Goal: Task Accomplishment & Management: Manage account settings

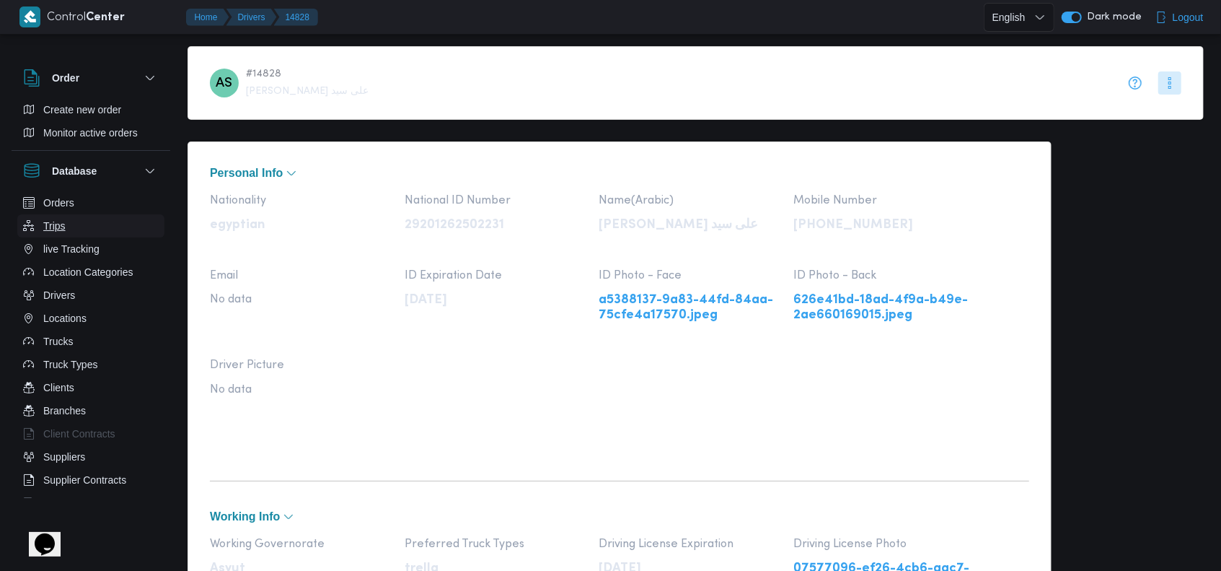
click at [74, 224] on button "Trips" at bounding box center [90, 225] width 147 height 23
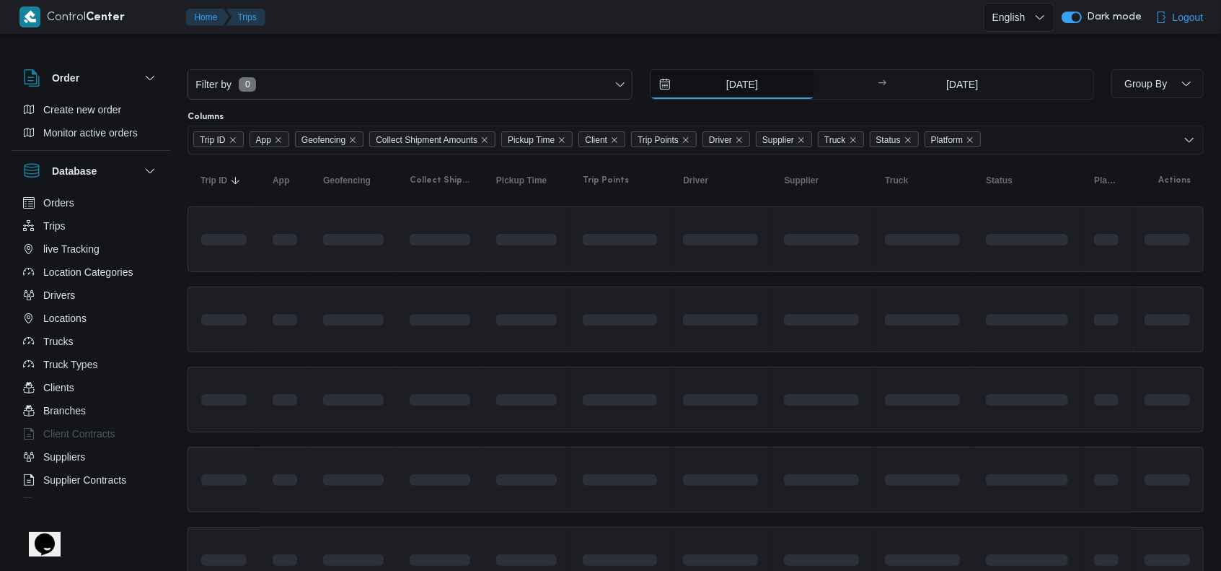
click at [738, 84] on input "23/8/2025" at bounding box center [733, 84] width 164 height 29
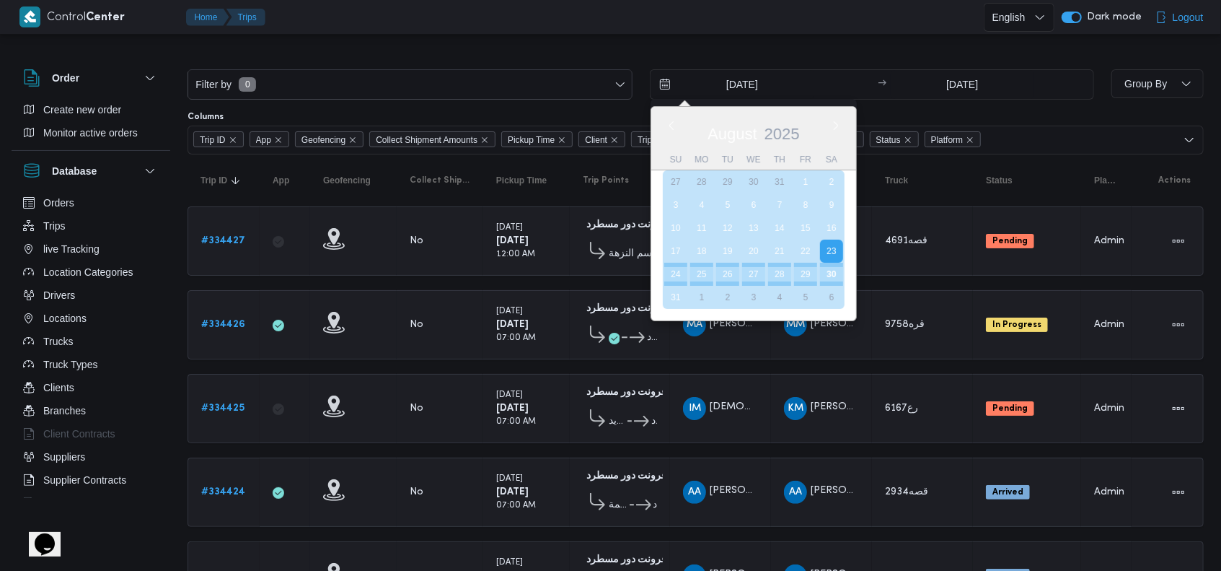
click at [832, 279] on div "30" at bounding box center [831, 274] width 23 height 23
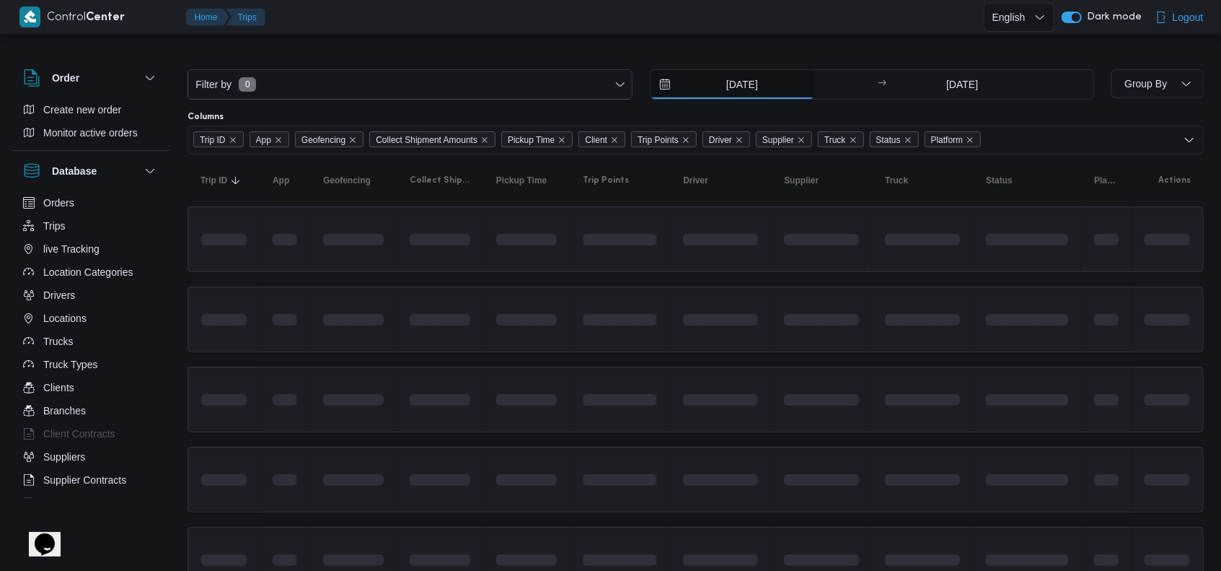
type input "30/8/2025"
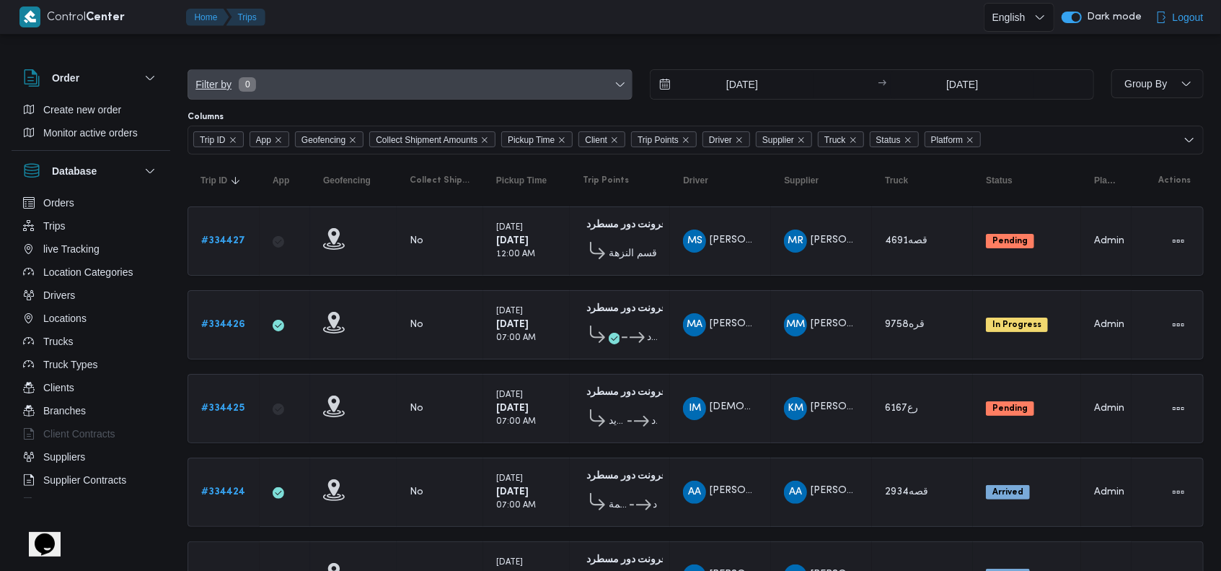
click at [321, 78] on span "Filter by 0" at bounding box center [410, 84] width 444 height 29
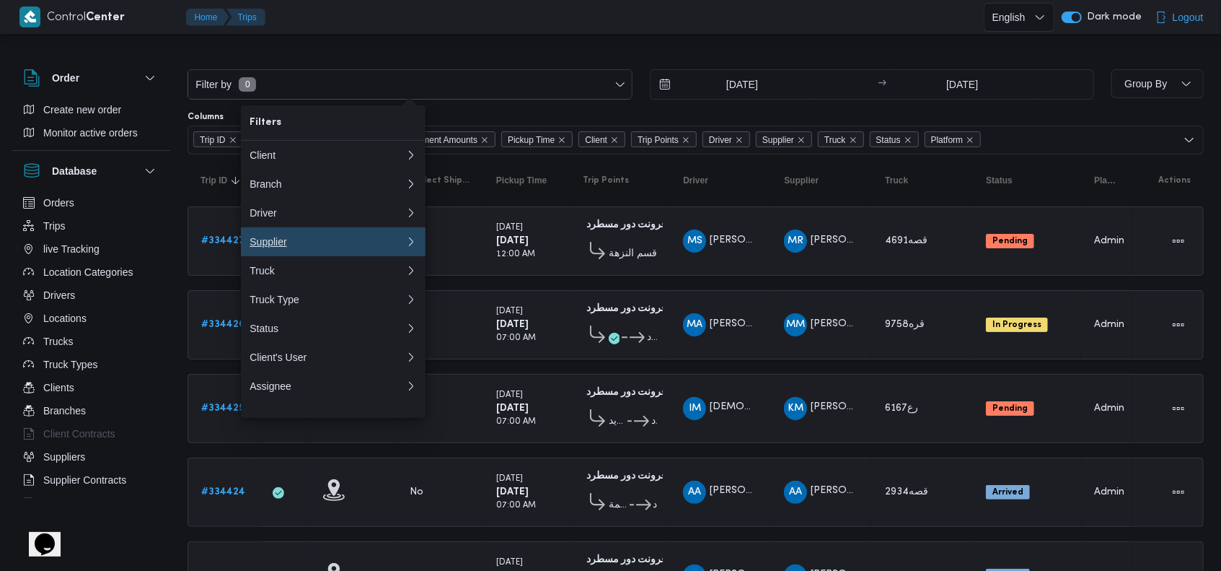
click at [302, 240] on button "Supplier" at bounding box center [333, 241] width 185 height 29
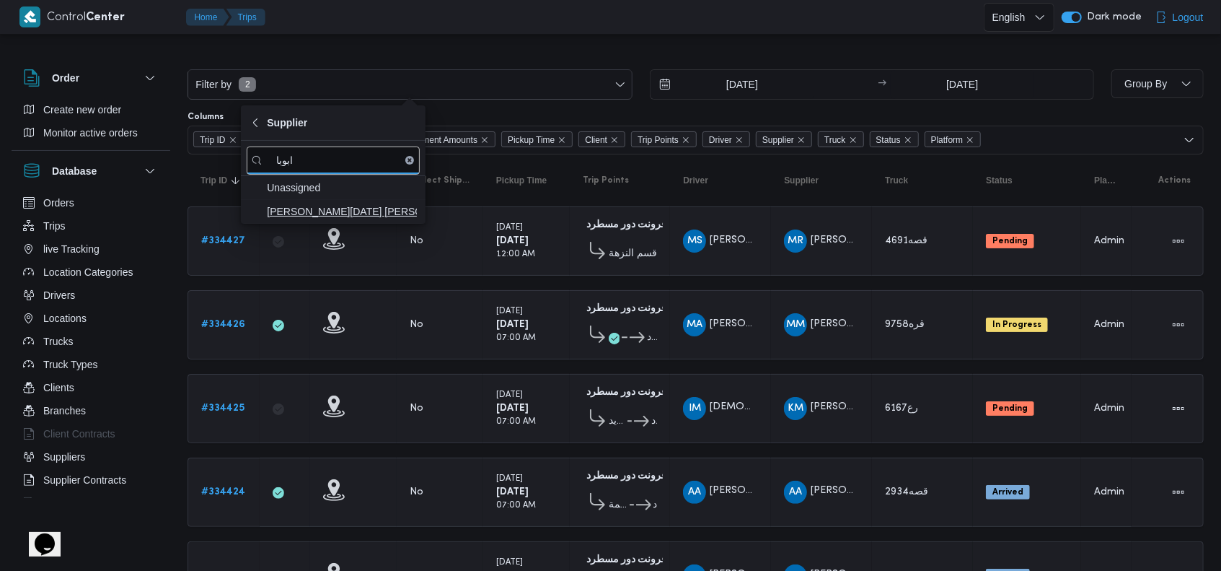
type input "ابوبا"
click at [330, 220] on span "ابراهيم رمضان ابراهيم عثمان ابوباشا" at bounding box center [333, 211] width 173 height 23
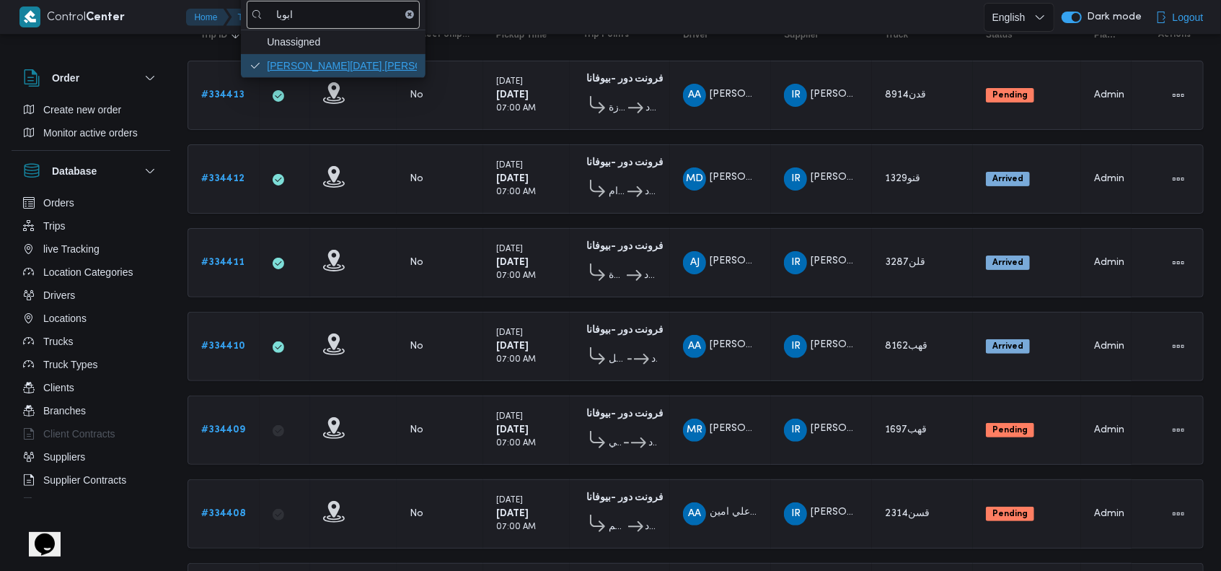
scroll to position [509, 0]
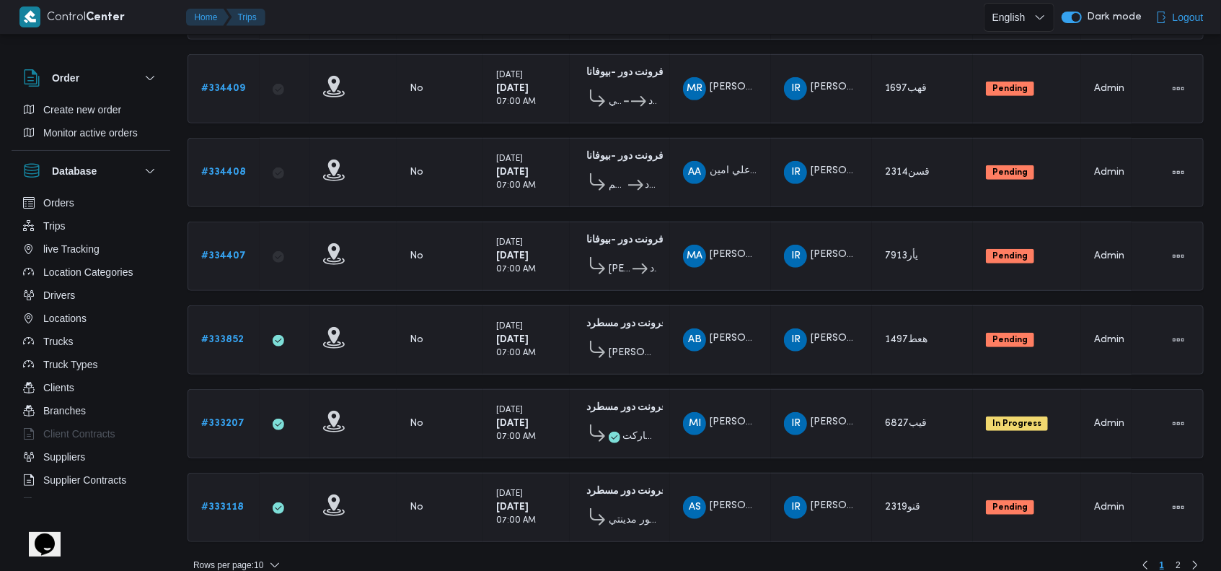
click at [234, 550] on div "Filter by 1 Supplier: ابراهيم رمضان ابراهيم عثمان ابوباشا 30/8/2025 → 30/8/2025…" at bounding box center [696, 56] width 1016 height 1036
click at [246, 556] on span "Rows per page : 10" at bounding box center [228, 564] width 70 height 17
click at [253, 504] on button "20 rows" at bounding box center [246, 510] width 81 height 29
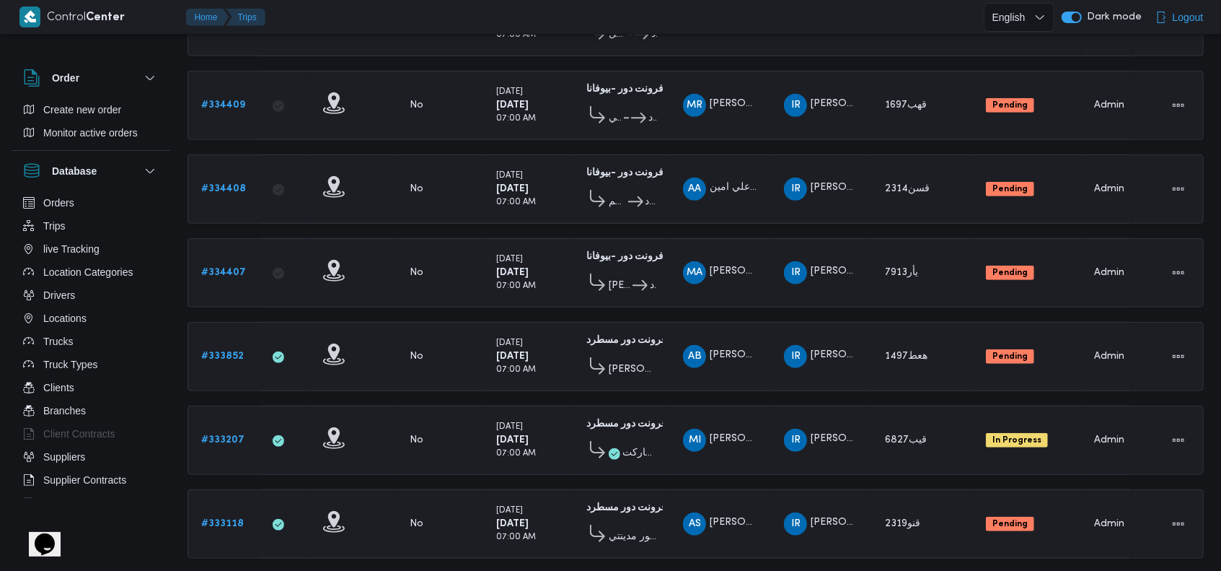
scroll to position [999, 0]
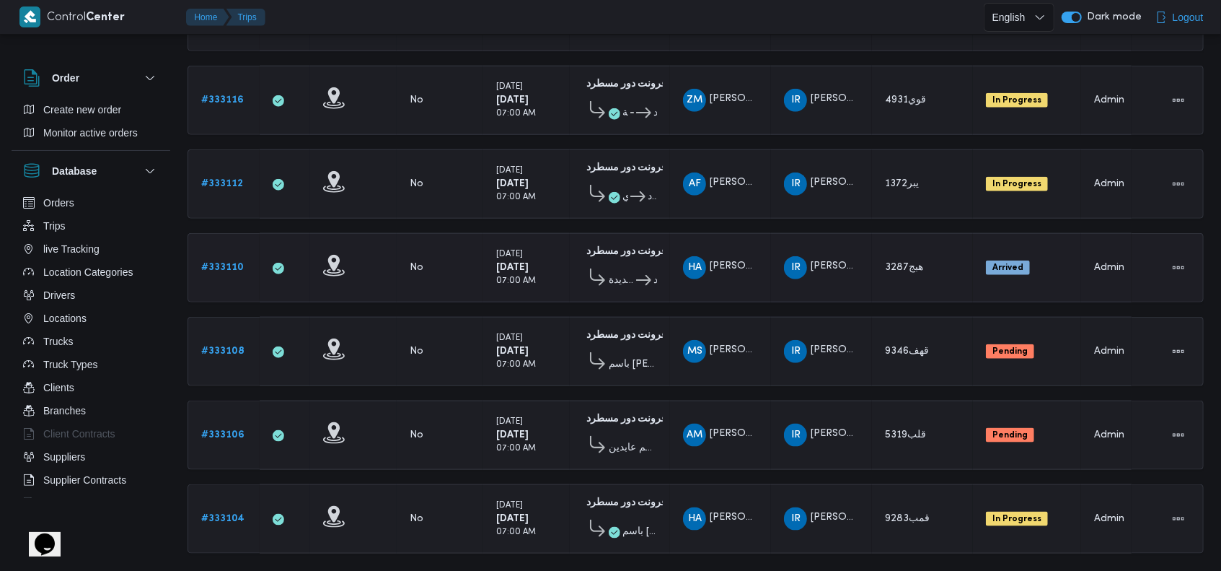
click at [219, 263] on b "# 333110" at bounding box center [222, 267] width 43 height 9
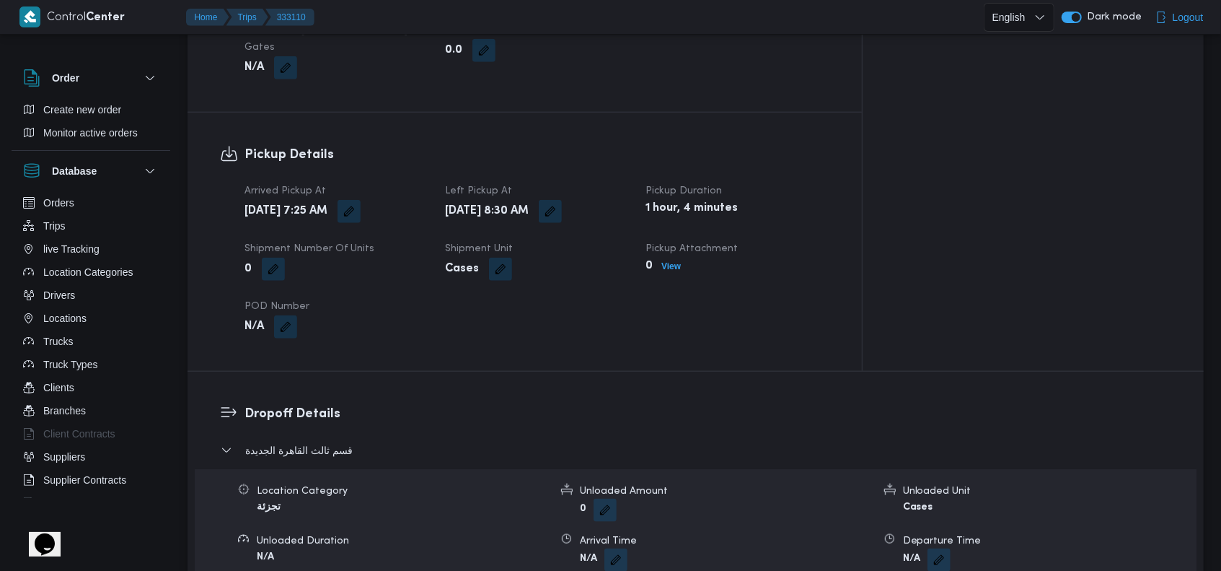
scroll to position [804, 0]
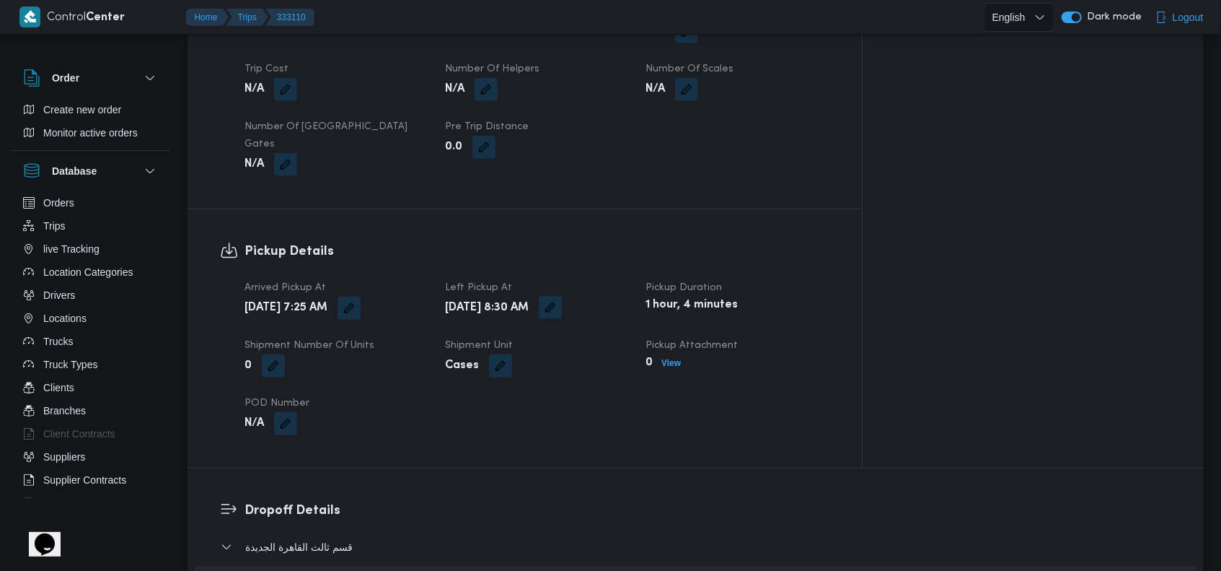
click at [562, 296] on button "button" at bounding box center [550, 307] width 23 height 23
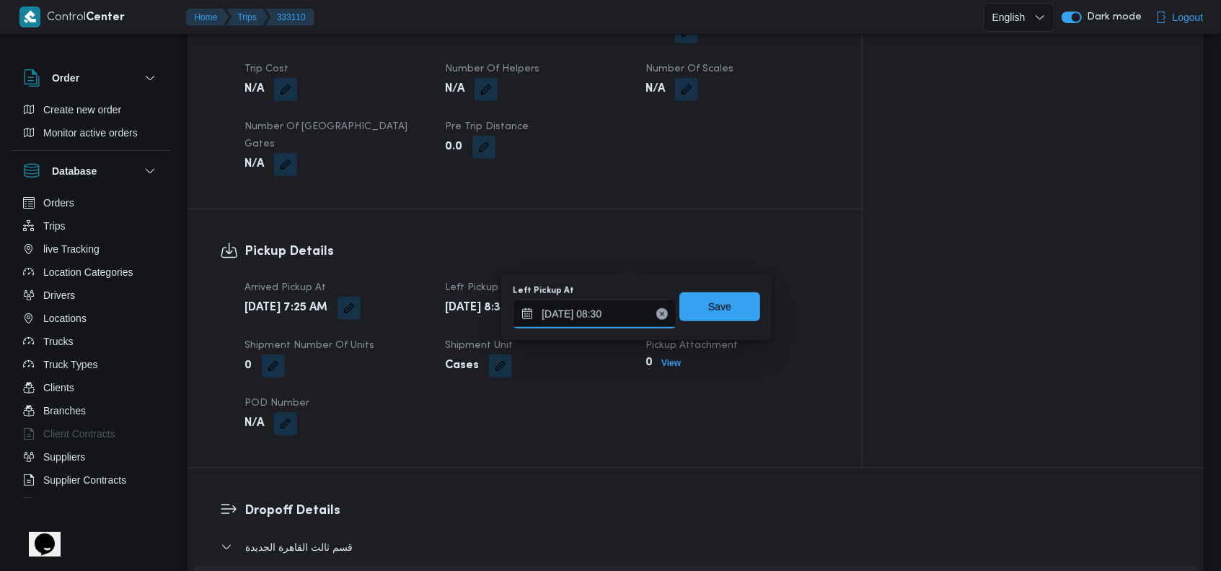
click at [658, 315] on input "30/08/2025 08:30" at bounding box center [595, 313] width 164 height 29
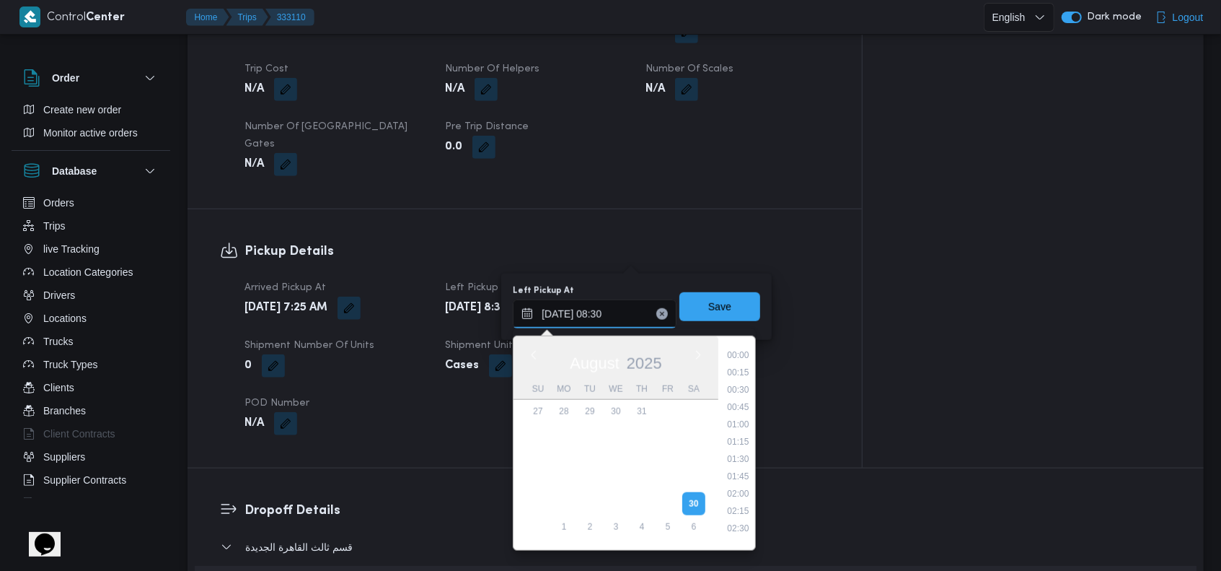
scroll to position [490, 0]
click at [659, 312] on icon "Clear input" at bounding box center [662, 314] width 6 height 6
click at [708, 304] on span "Save" at bounding box center [719, 305] width 23 height 17
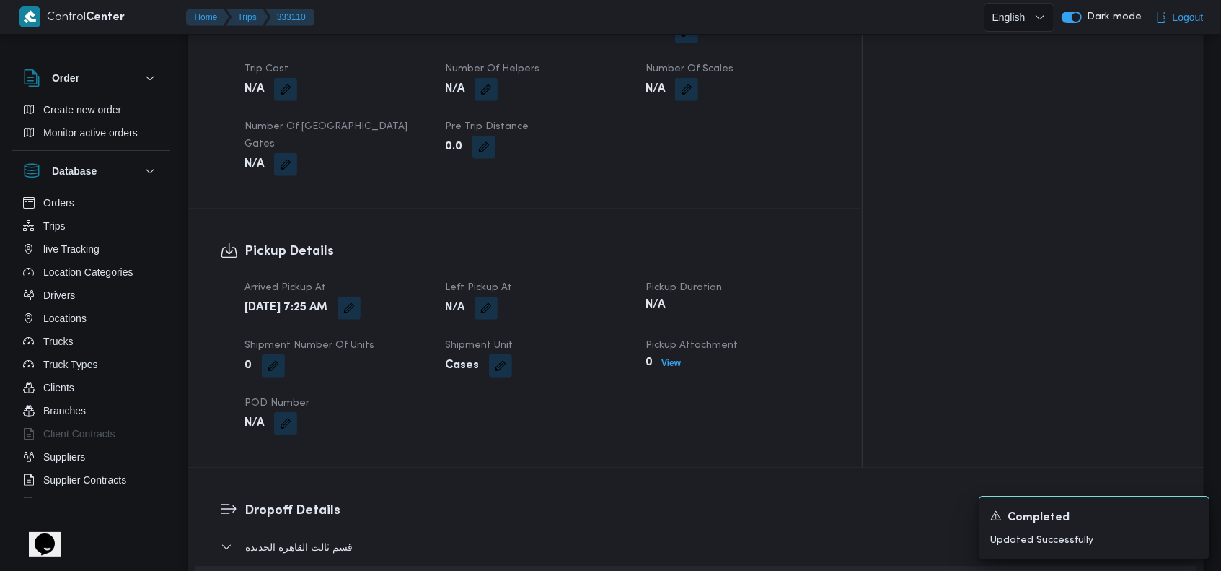
click at [698, 366] on div "Arrived Pickup At Sat, Aug 30, 2025 7:25 AM Left Pickup At N/A Pickup Duration …" at bounding box center [537, 357] width 602 height 173
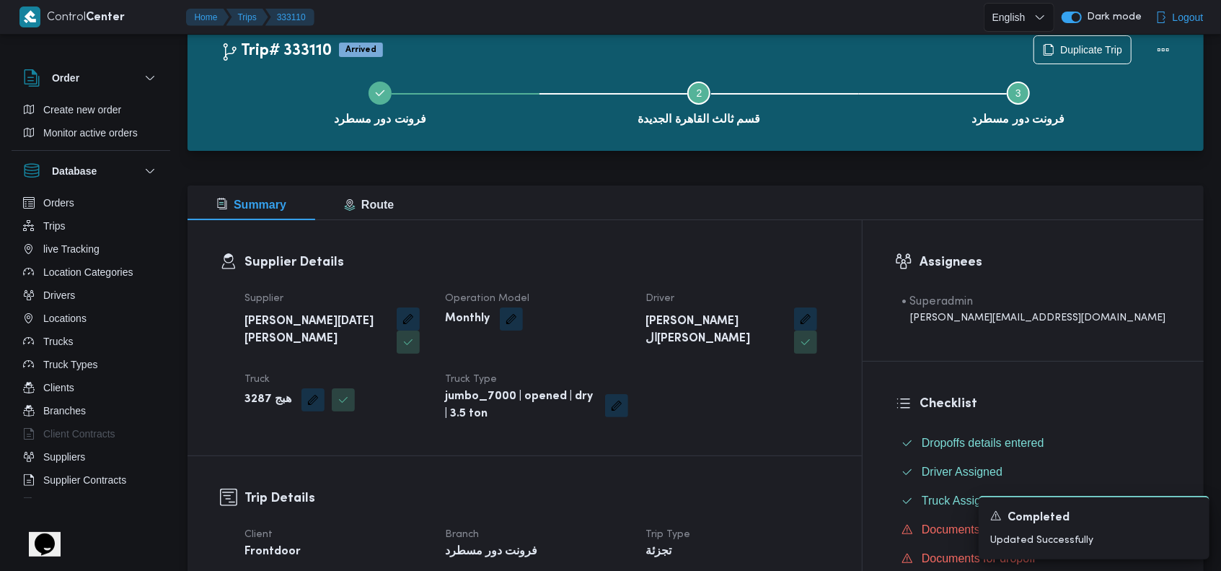
scroll to position [0, 0]
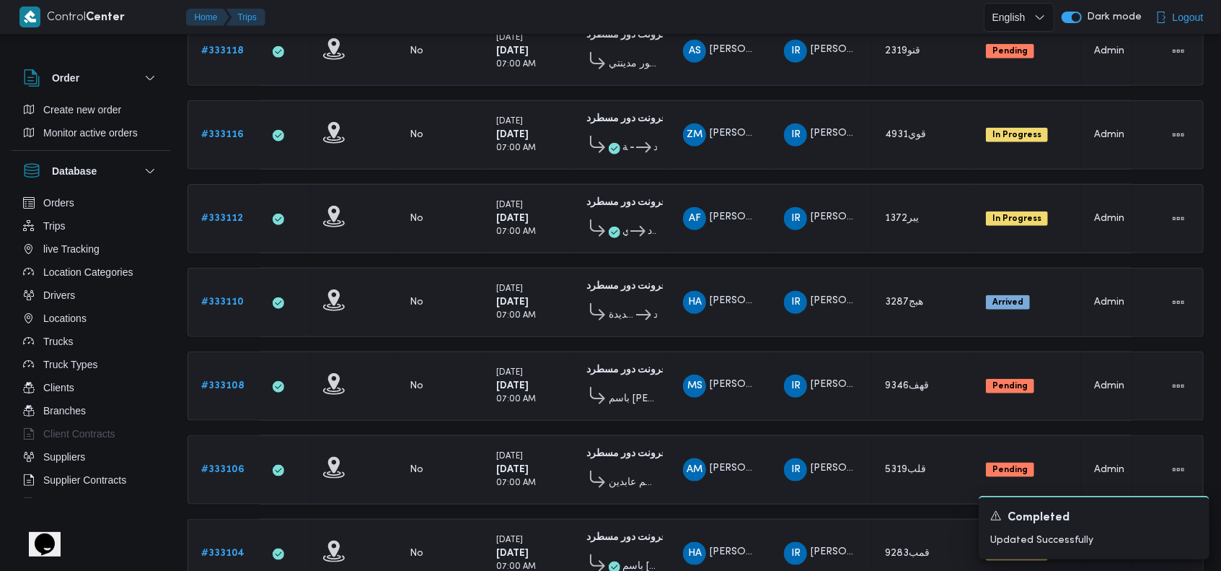
scroll to position [983, 0]
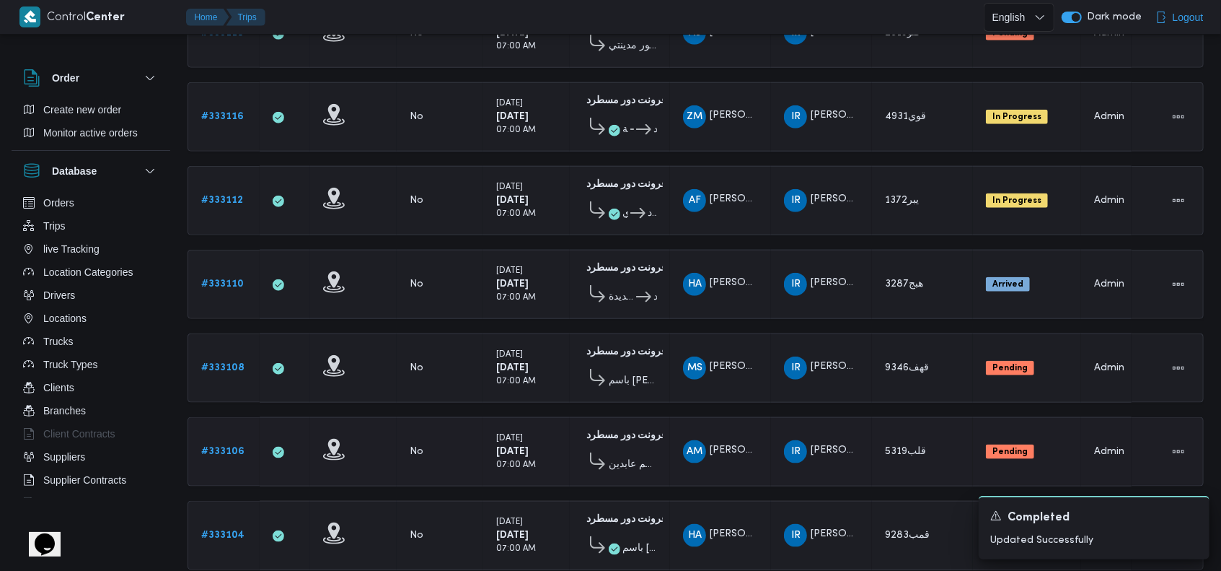
click at [831, 417] on td "Supplier IR ابراهيم رمضان ابراهيم عثمان ابوباشا" at bounding box center [821, 451] width 101 height 69
drag, startPoint x: 675, startPoint y: 246, endPoint x: 429, endPoint y: 472, distance: 333.4
click at [675, 250] on td "Driver HA حسن على السيد عبدالرحمن" at bounding box center [720, 284] width 101 height 69
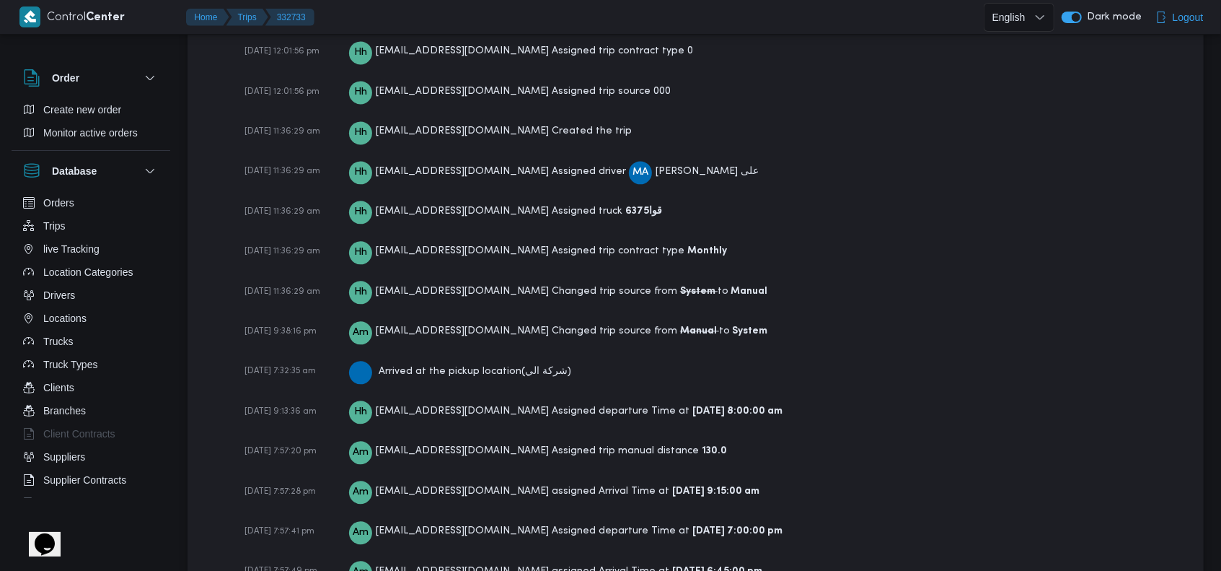
scroll to position [2259, 0]
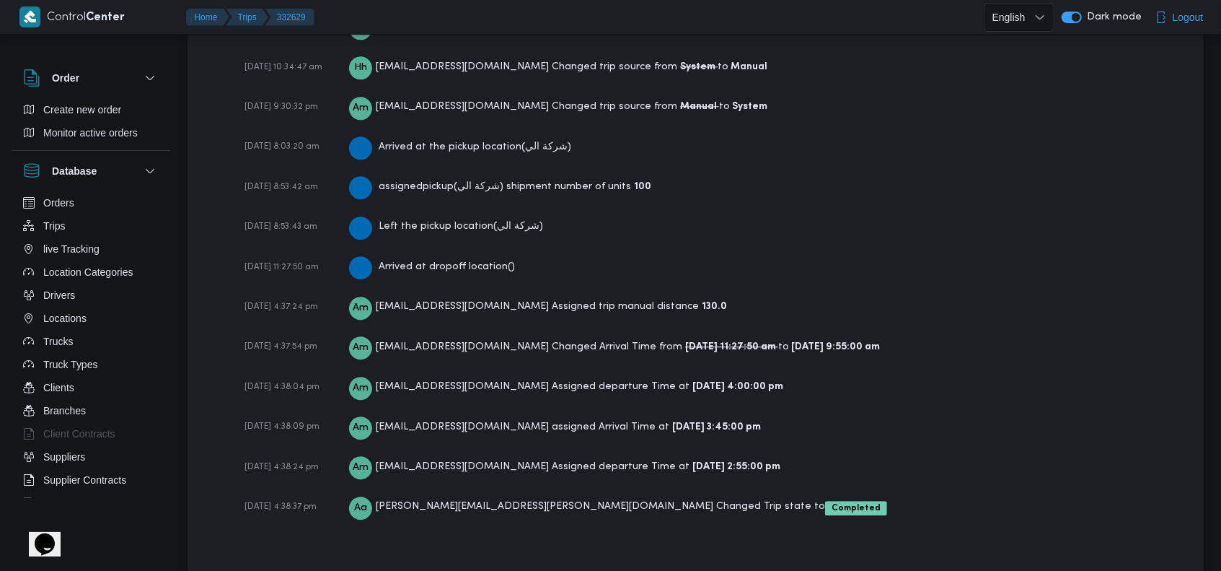
scroll to position [2340, 0]
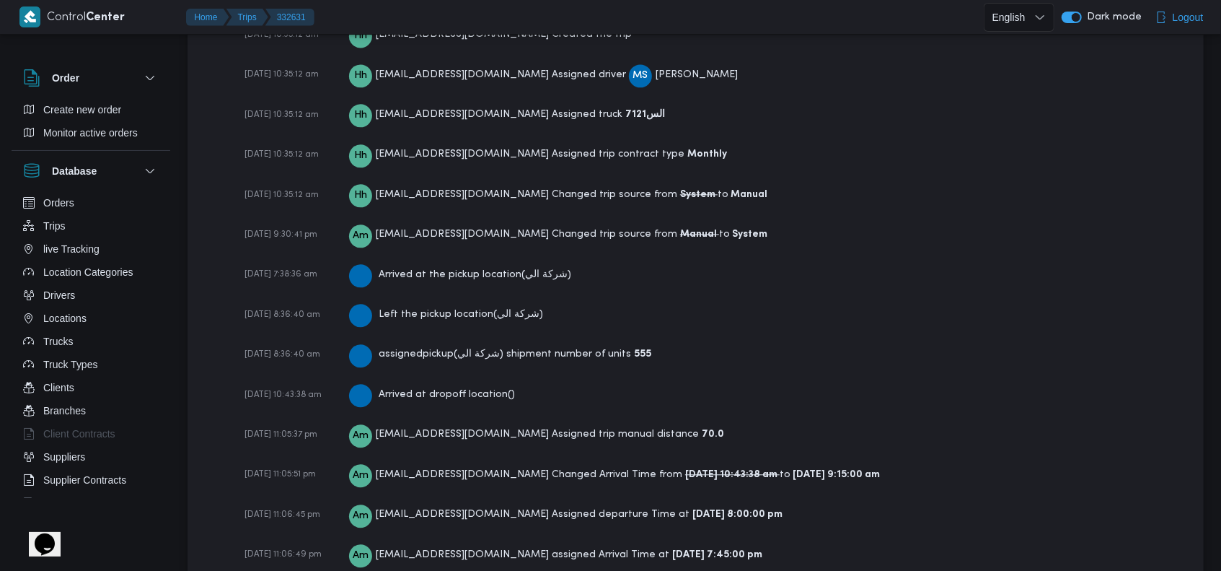
scroll to position [2309, 0]
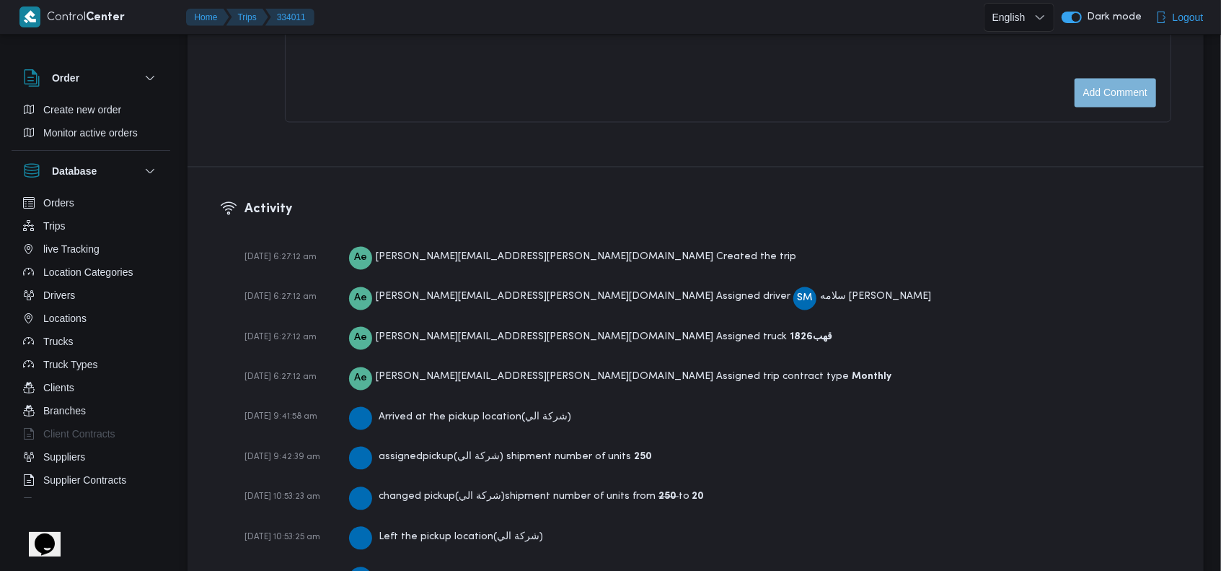
scroll to position [2206, 0]
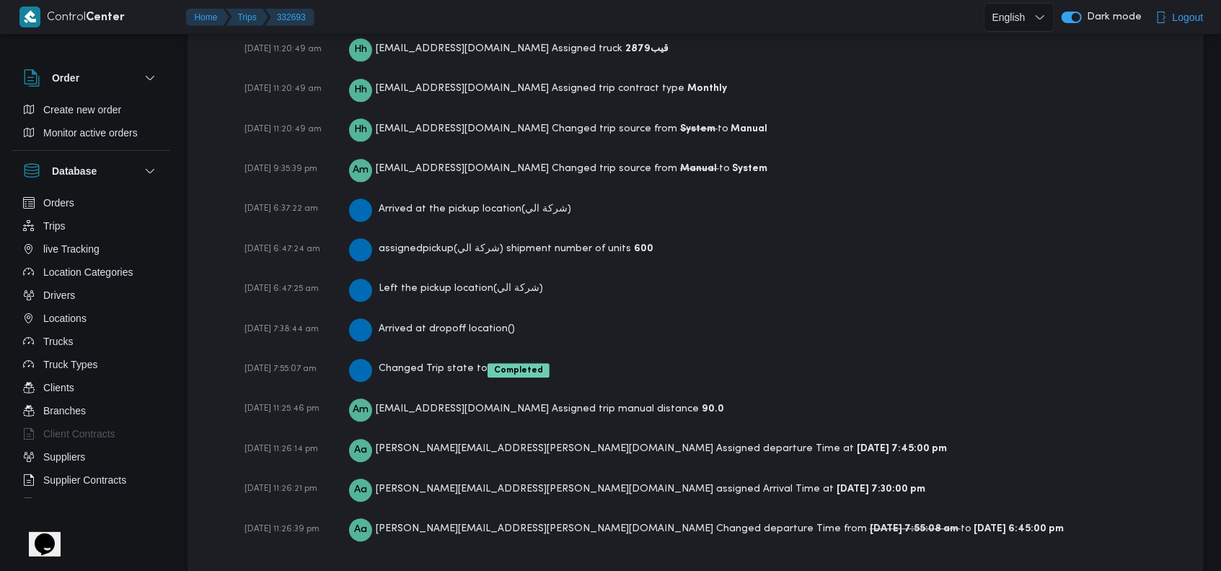
scroll to position [2299, 0]
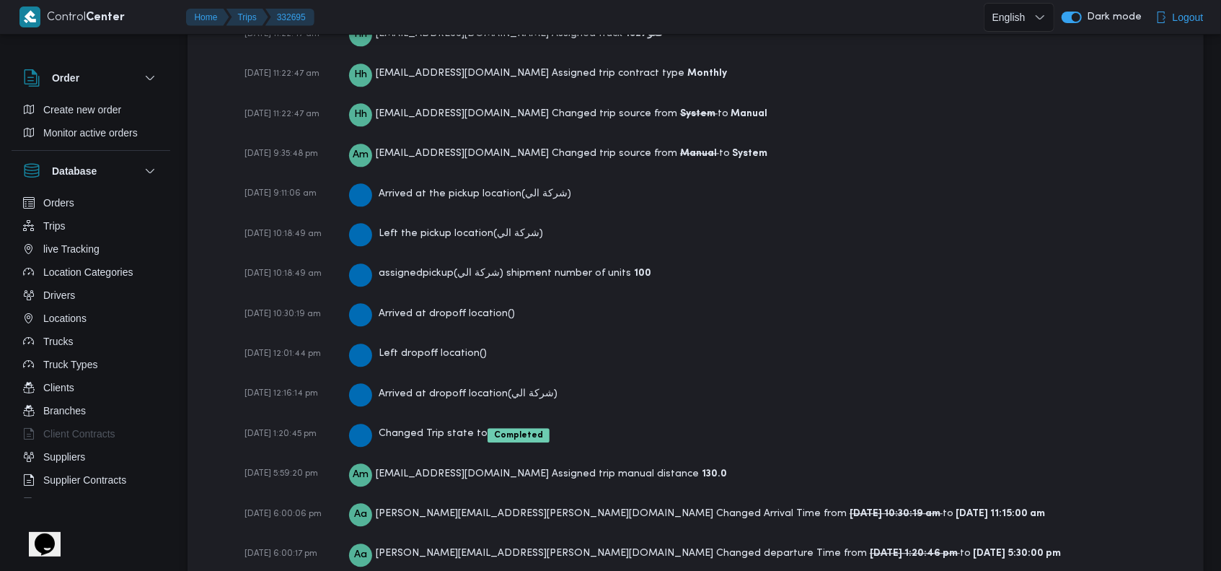
scroll to position [2423, 0]
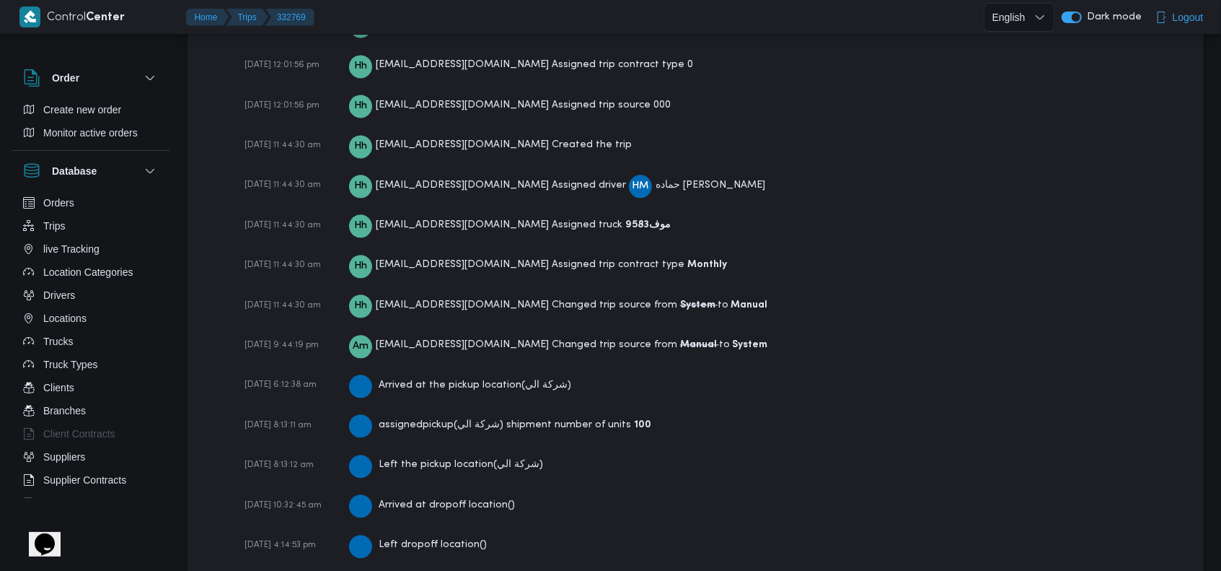
scroll to position [2381, 0]
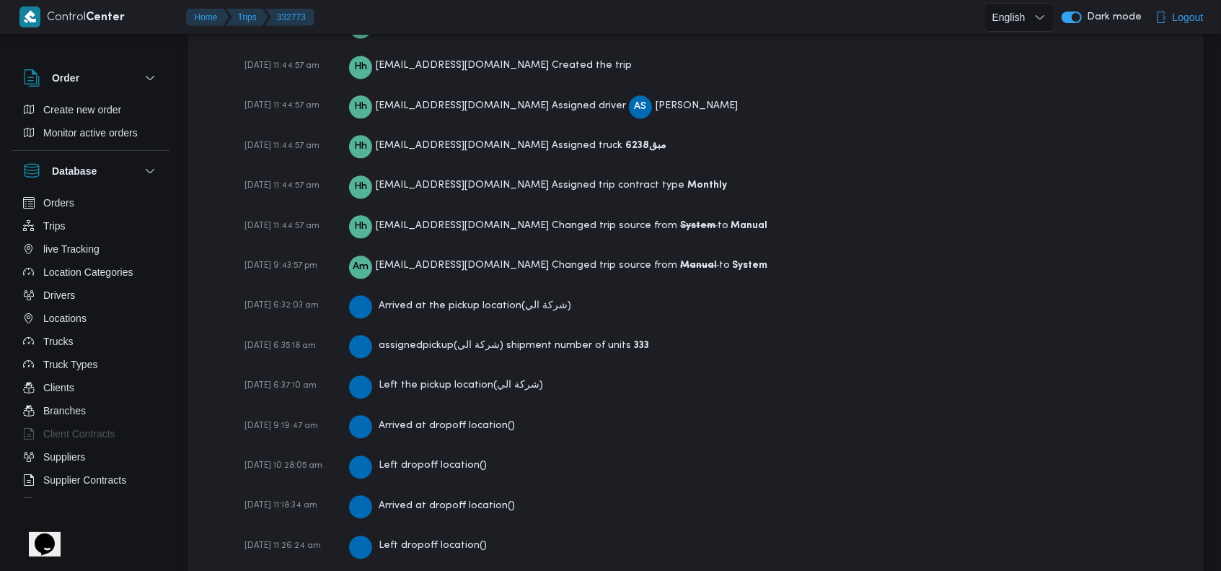
scroll to position [2624, 0]
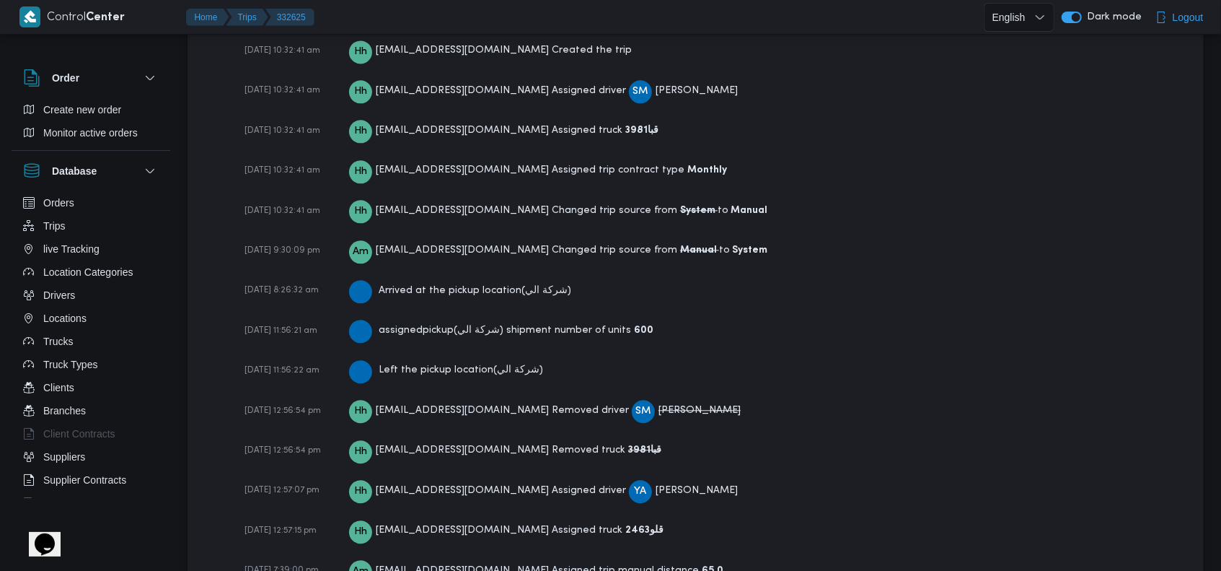
scroll to position [2463, 0]
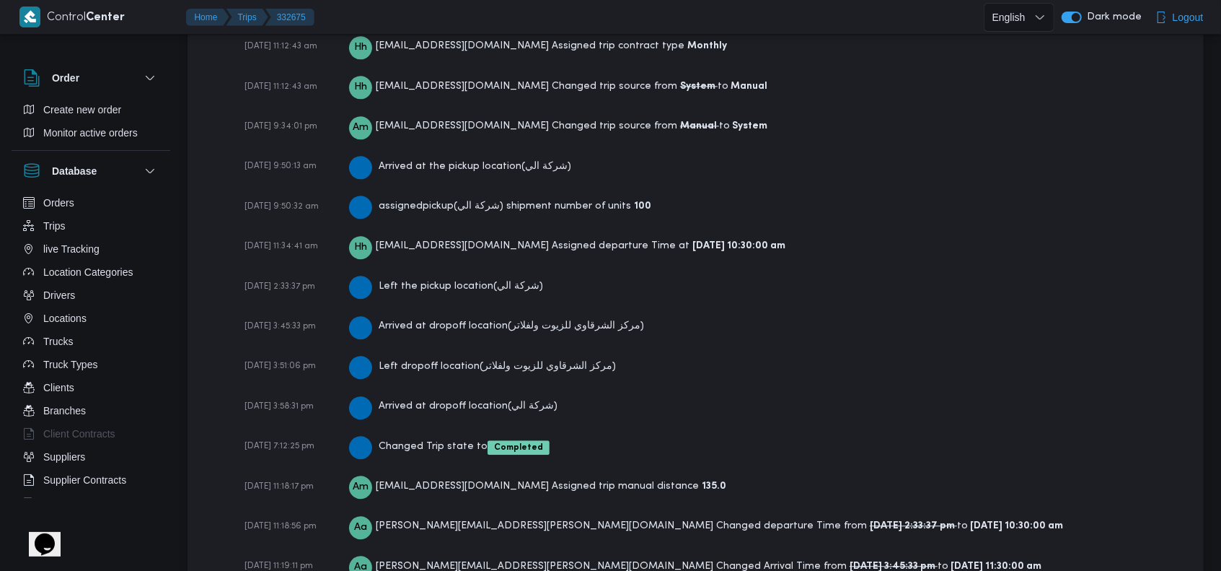
scroll to position [2405, 0]
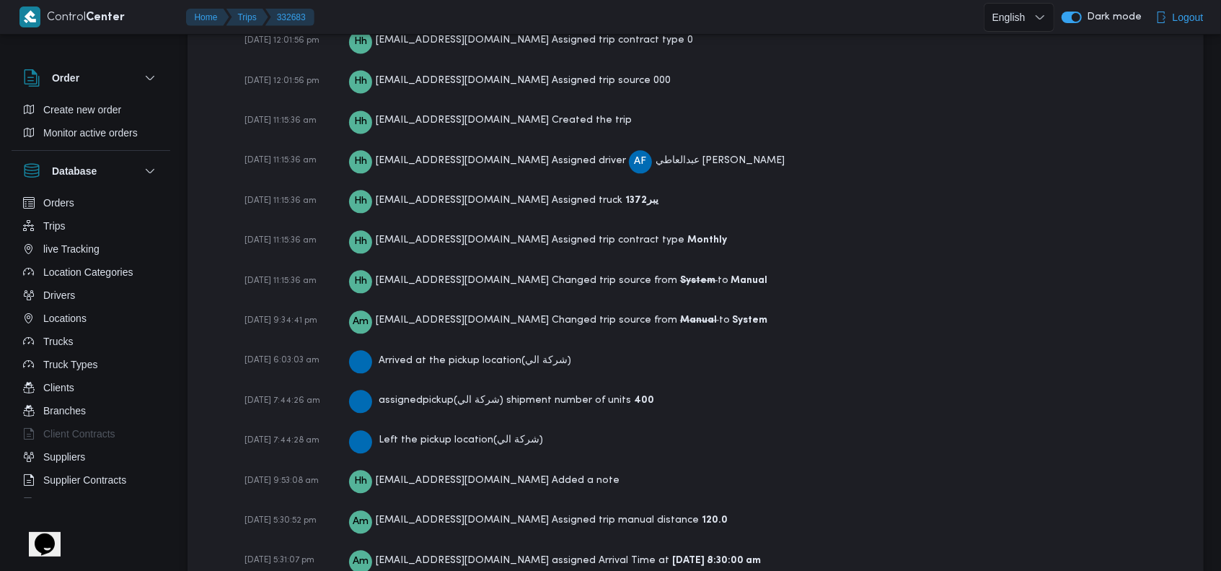
scroll to position [2340, 0]
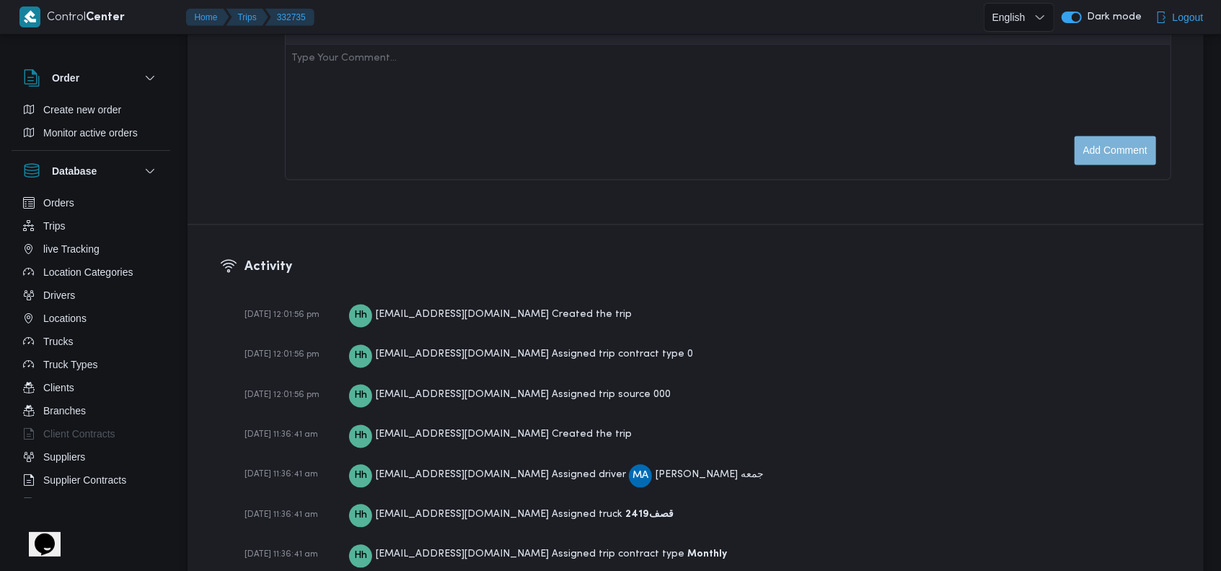
scroll to position [2309, 0]
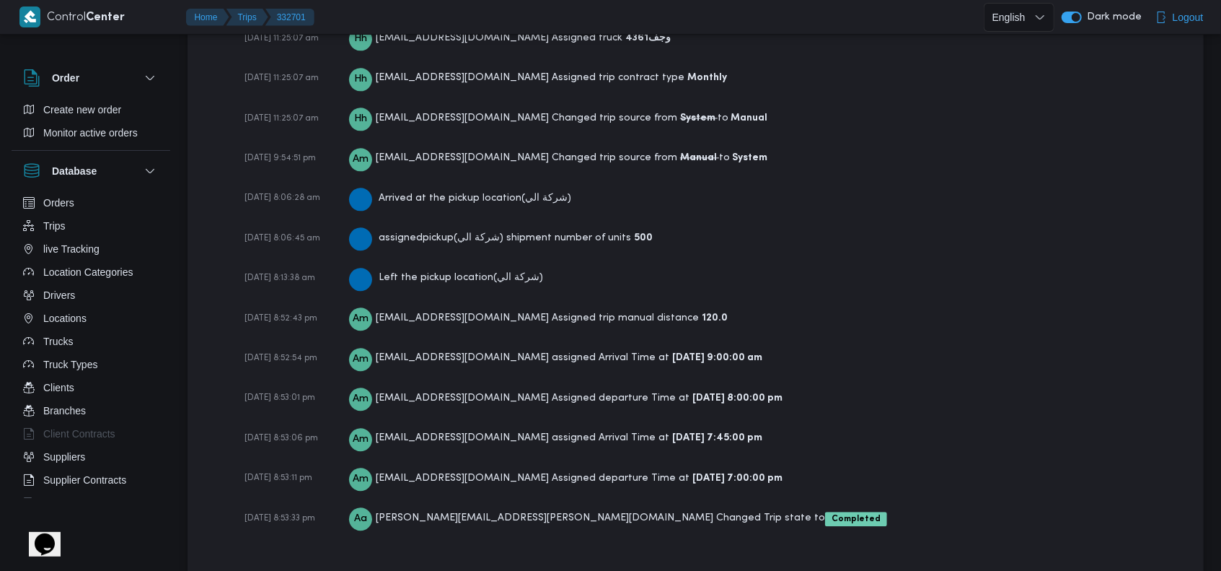
scroll to position [2299, 0]
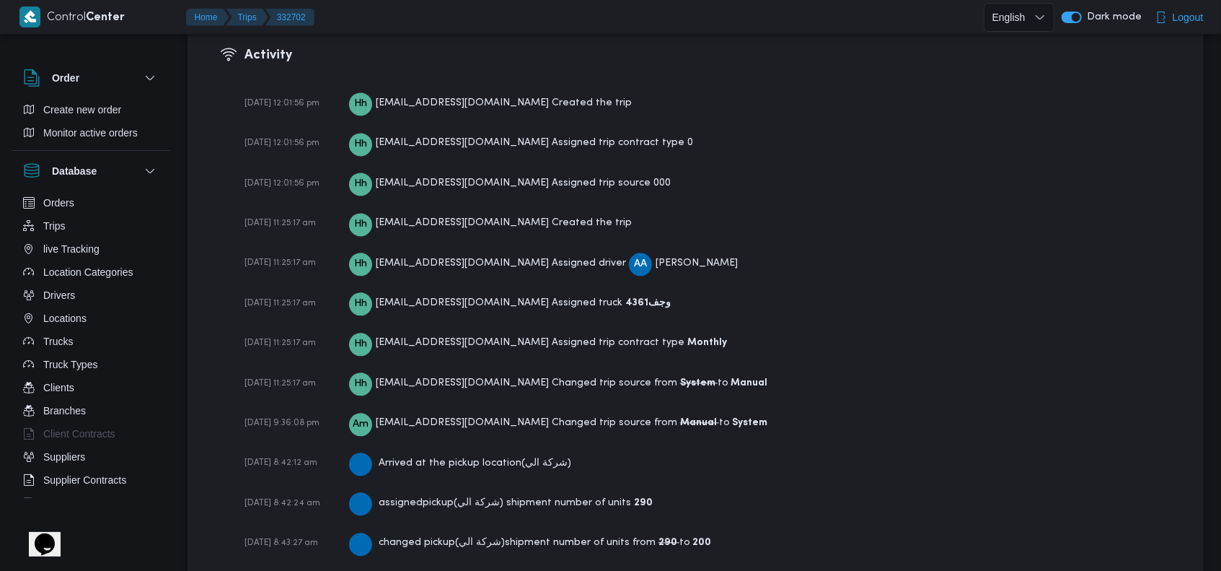
scroll to position [2212, 0]
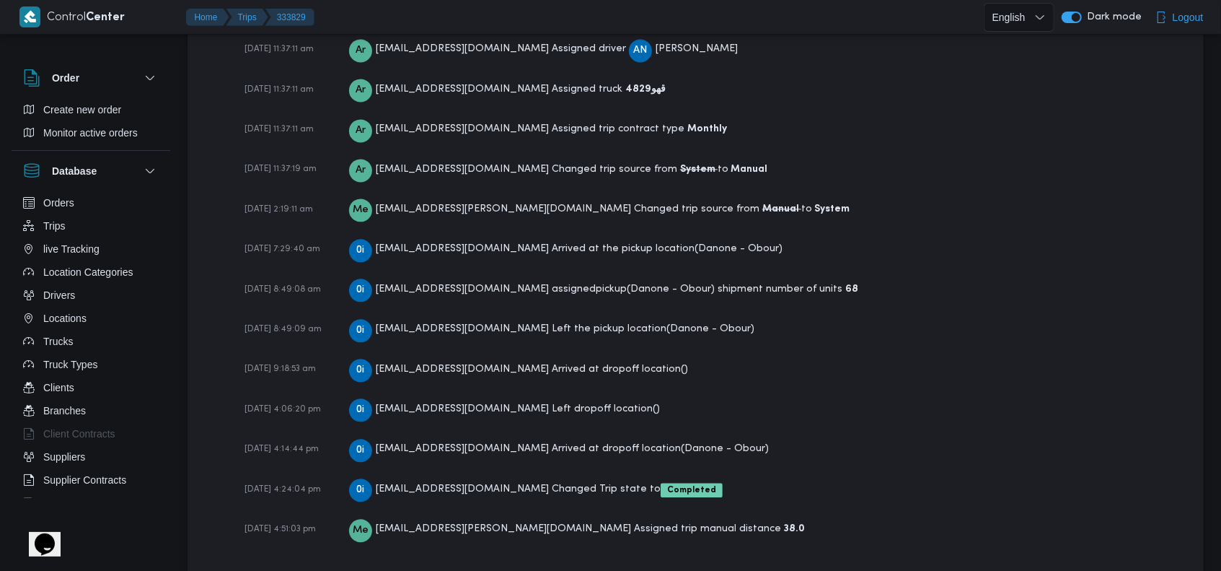
scroll to position [2125, 0]
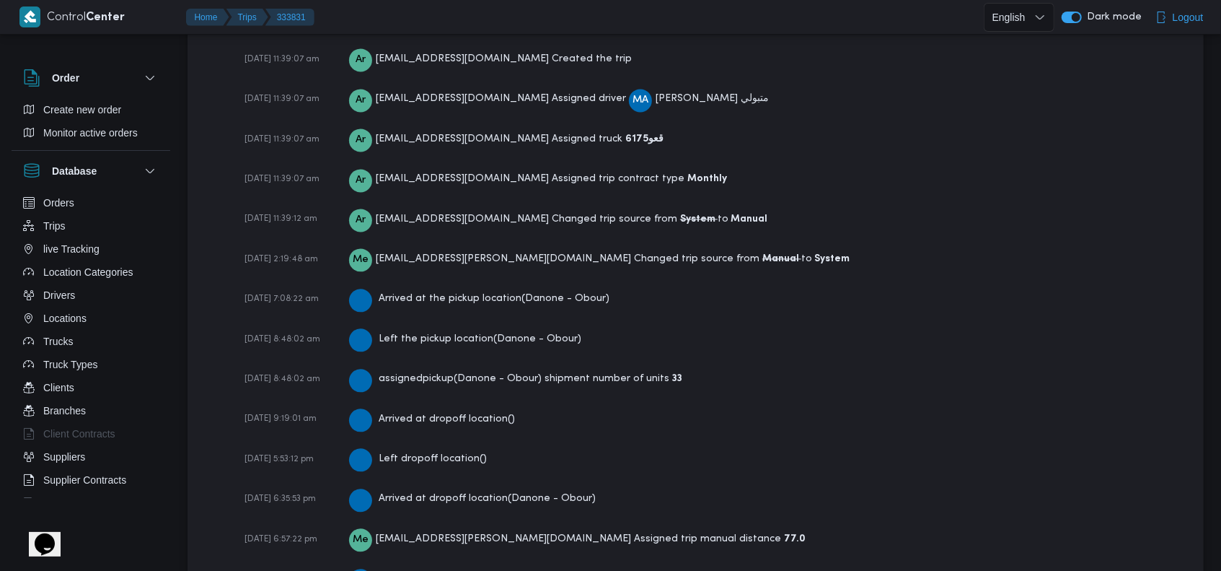
scroll to position [2125, 0]
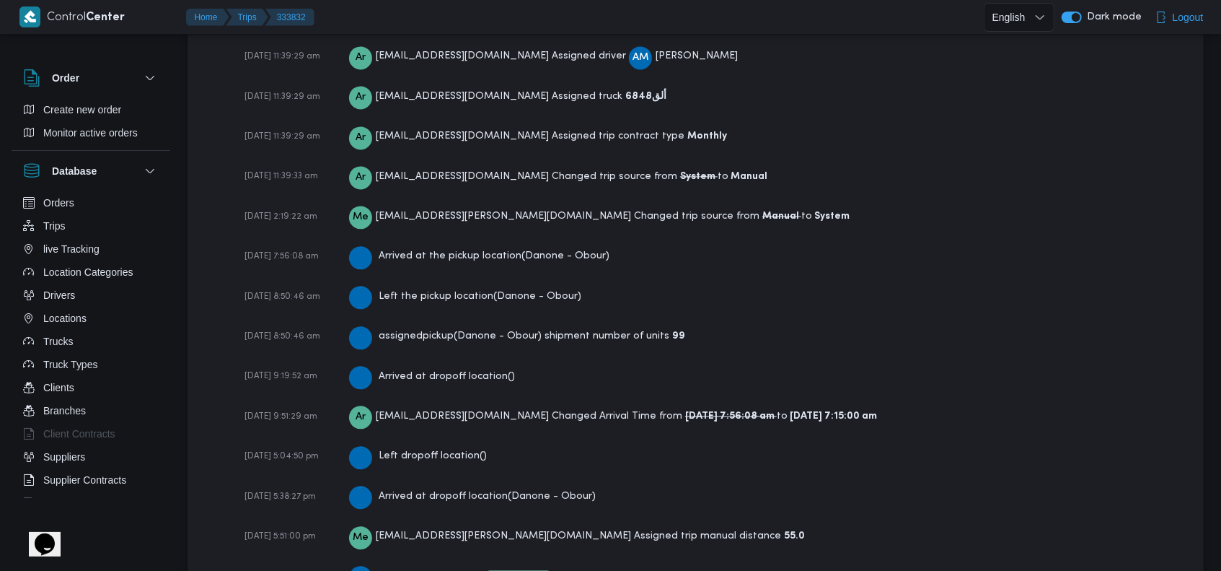
scroll to position [2165, 0]
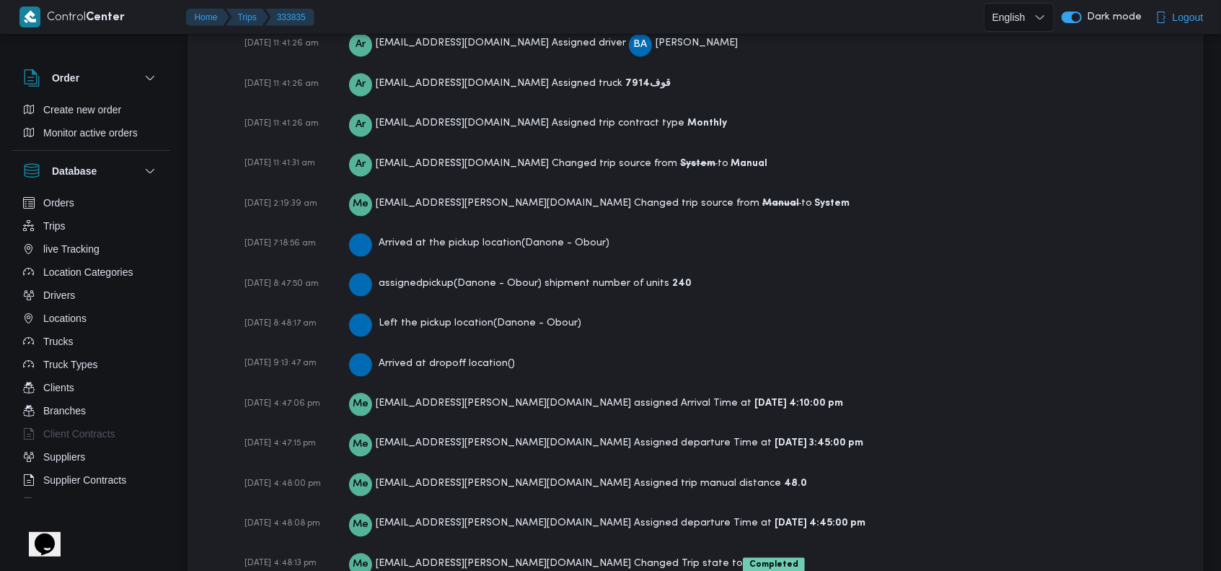
scroll to position [2165, 0]
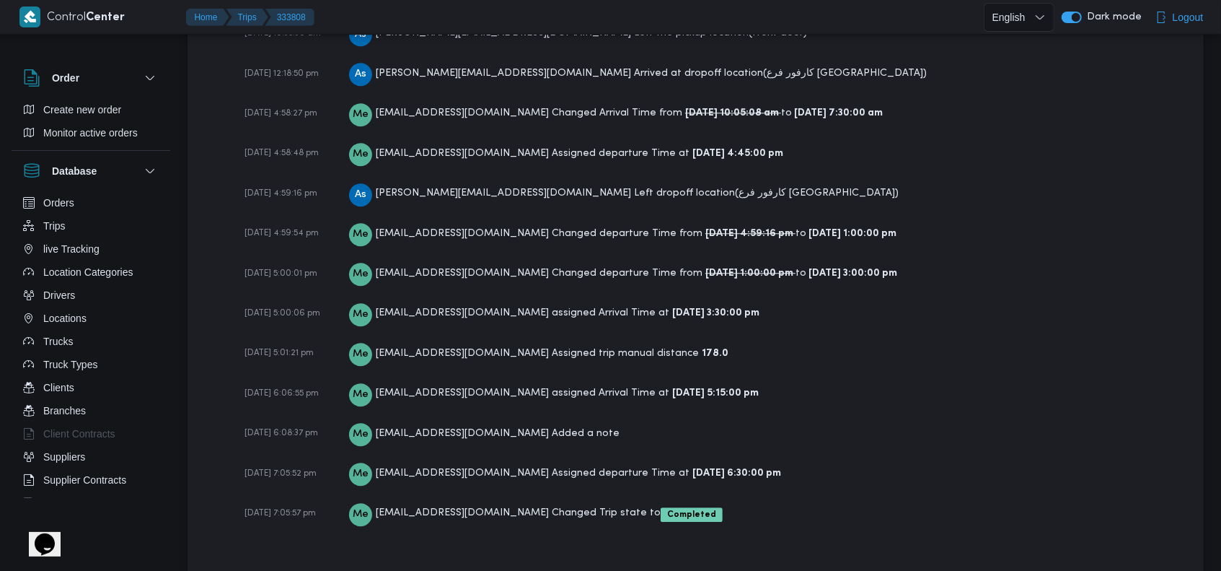
scroll to position [2583, 0]
